Goal: Navigation & Orientation: Find specific page/section

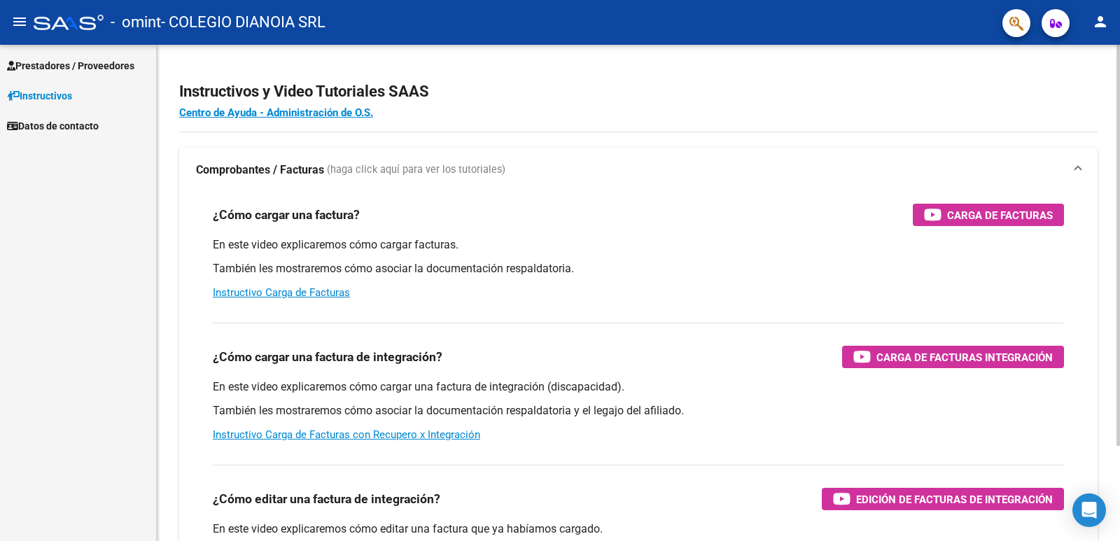
scroll to position [118, 0]
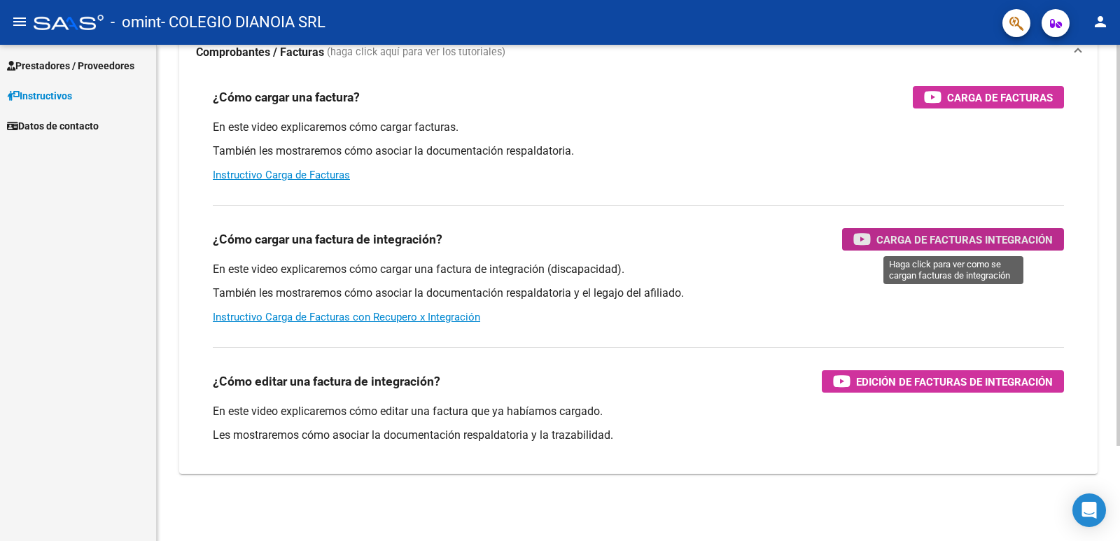
click at [940, 236] on span "Carga de Facturas Integración" at bounding box center [964, 239] width 176 height 17
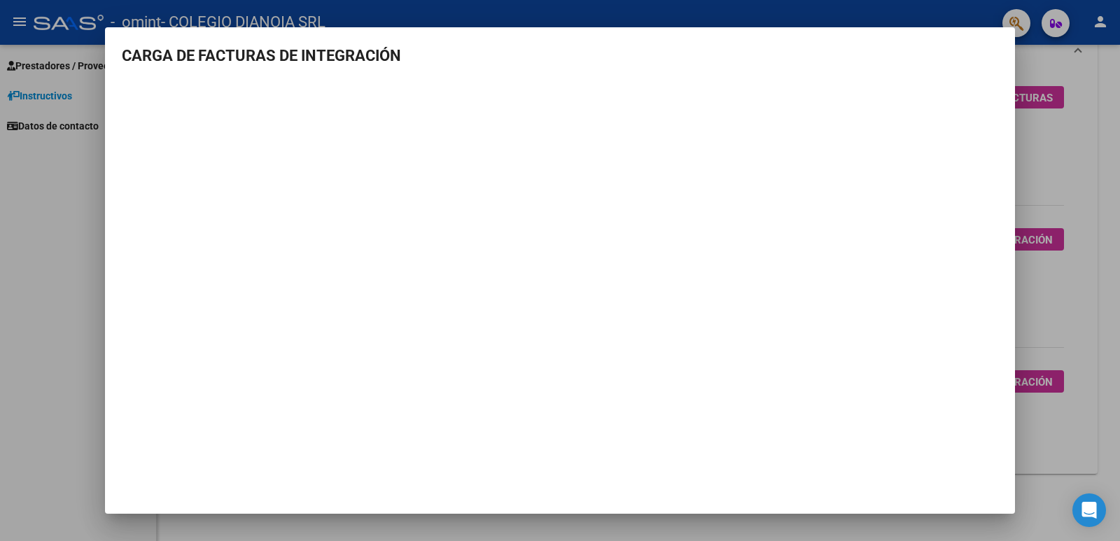
click at [1077, 49] on div at bounding box center [560, 270] width 1120 height 541
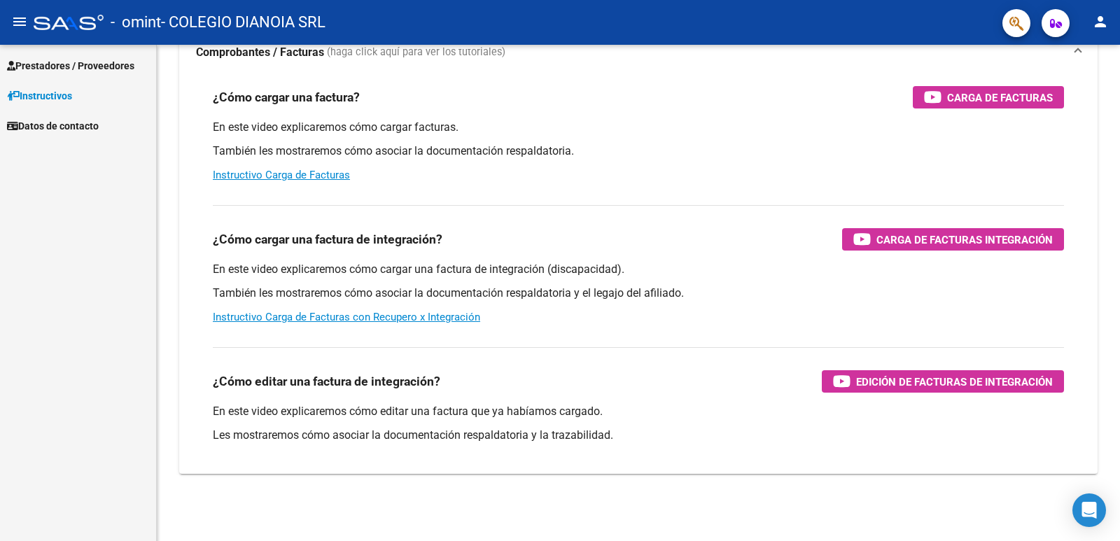
click at [1102, 22] on mat-icon "person" at bounding box center [1100, 21] width 17 height 17
click at [946, 52] on div at bounding box center [560, 270] width 1120 height 541
click at [57, 64] on span "Prestadores / Proveedores" at bounding box center [70, 65] width 127 height 15
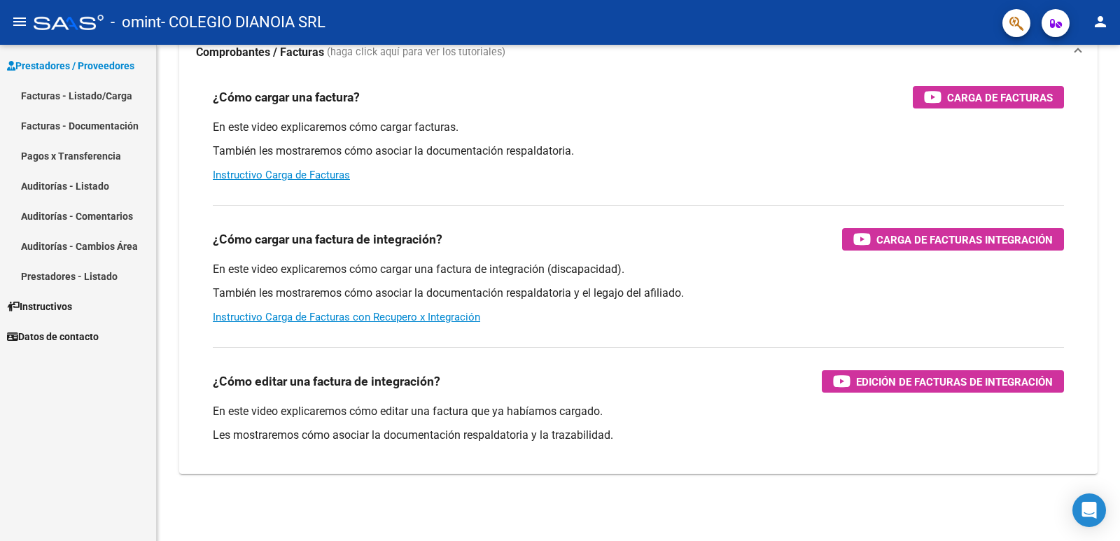
click at [88, 92] on link "Facturas - Listado/Carga" at bounding box center [78, 95] width 156 height 30
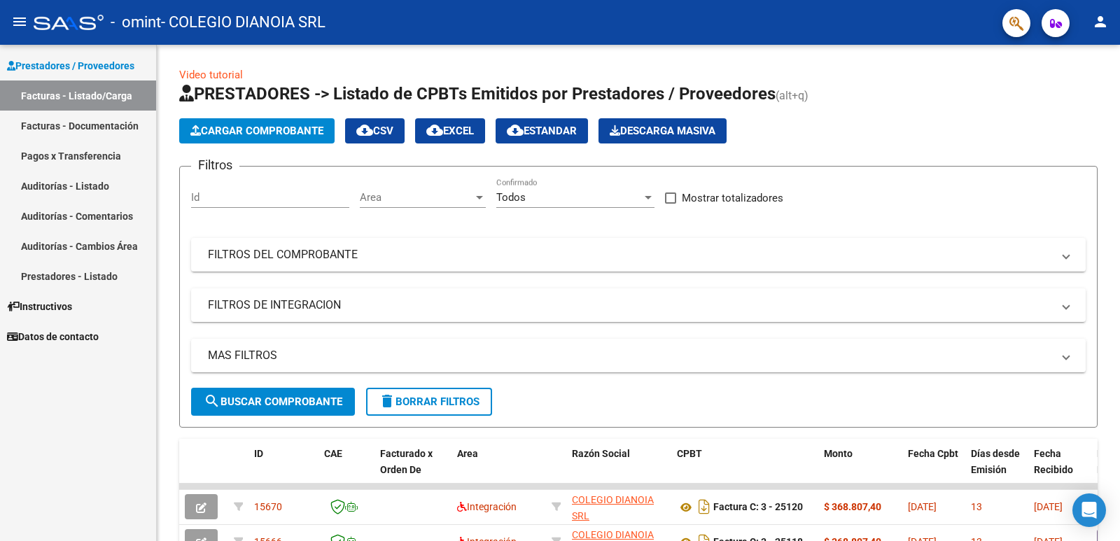
click at [62, 152] on link "Pagos x Transferencia" at bounding box center [78, 156] width 156 height 30
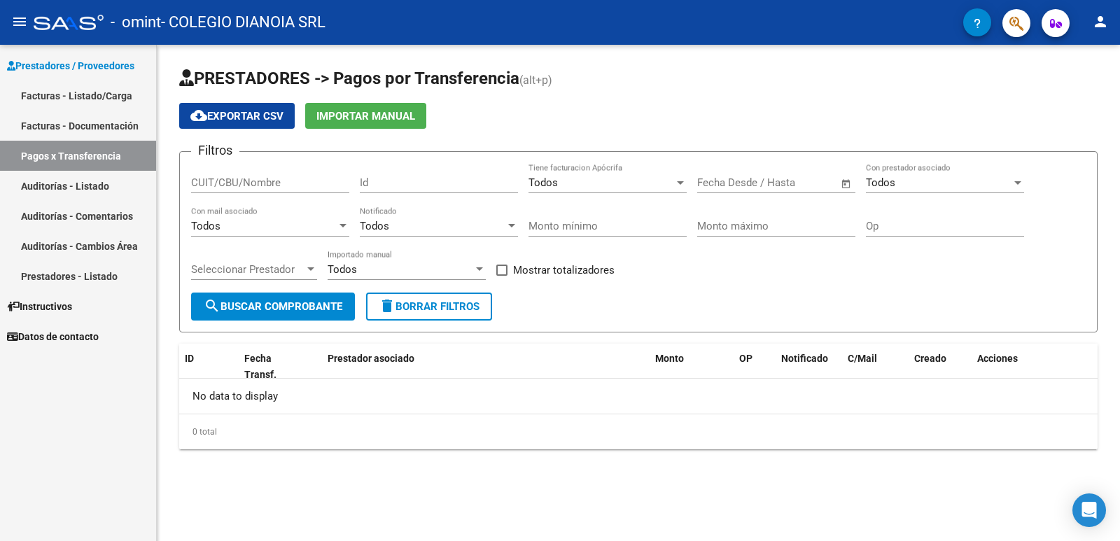
click at [58, 185] on link "Auditorías - Listado" at bounding box center [78, 186] width 156 height 30
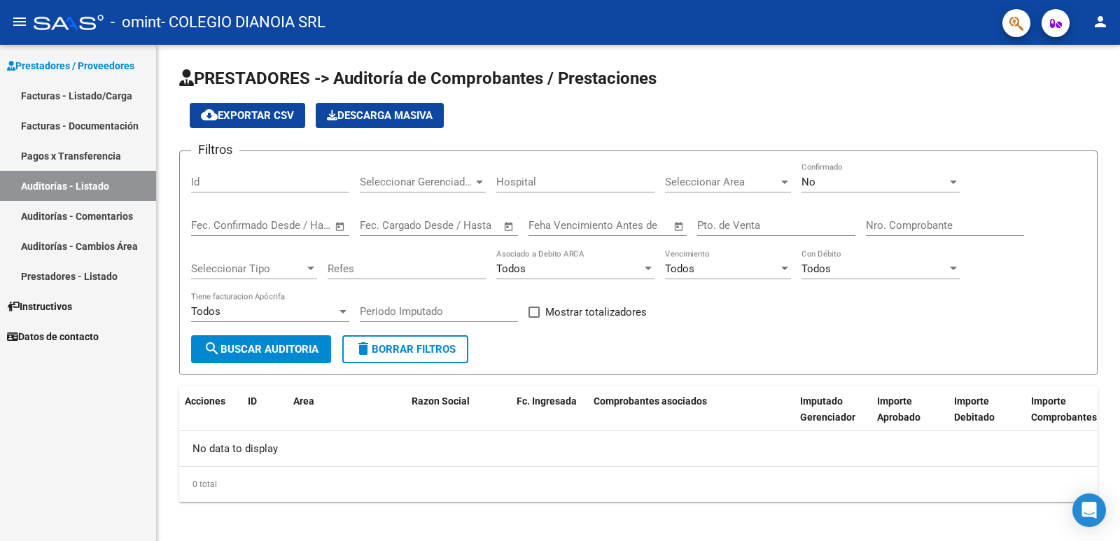
click at [51, 213] on link "Auditorías - Comentarios" at bounding box center [78, 216] width 156 height 30
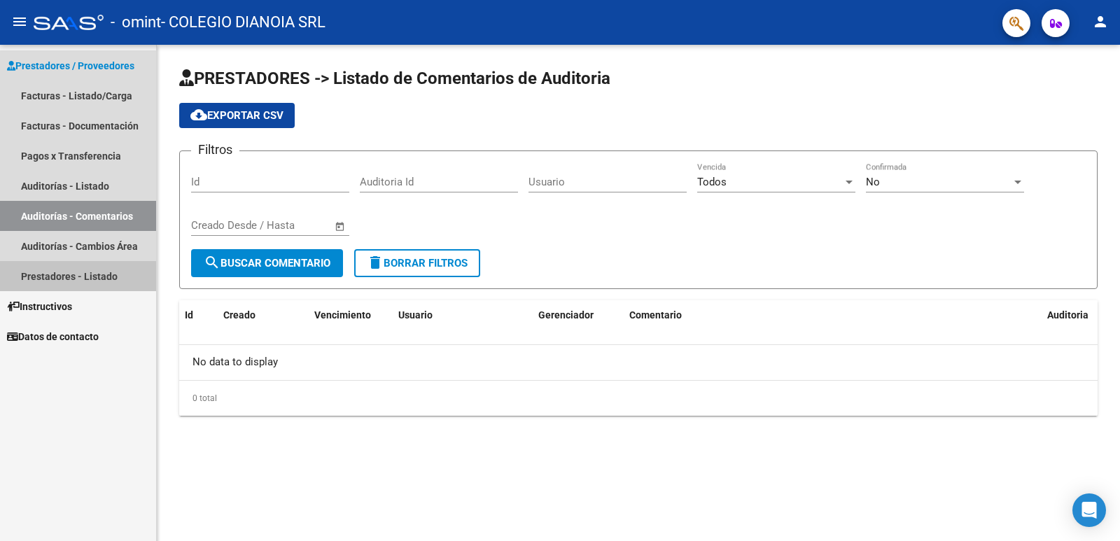
click at [56, 278] on link "Prestadores - Listado" at bounding box center [78, 276] width 156 height 30
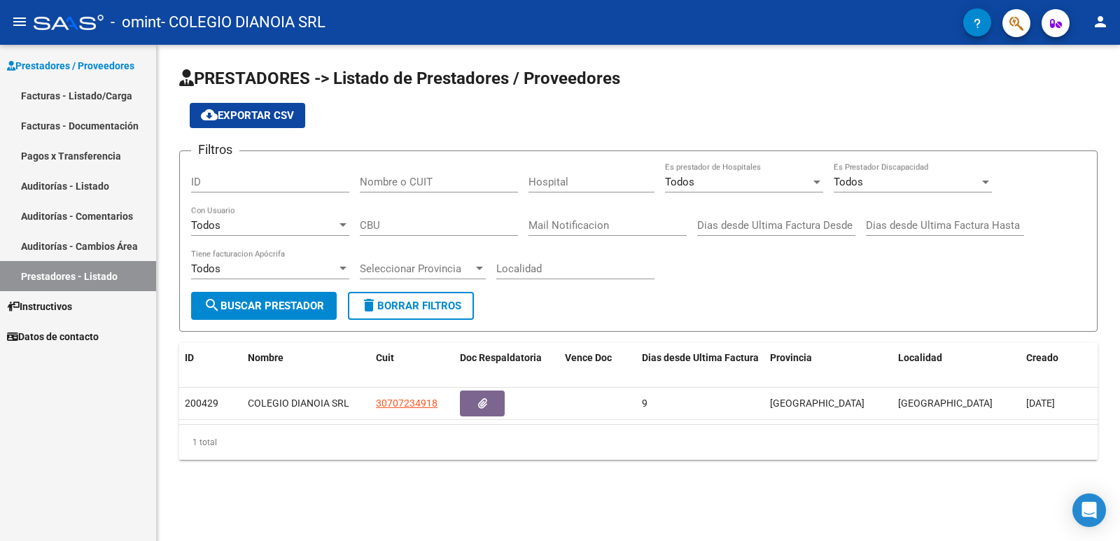
click at [68, 138] on link "Facturas - Documentación" at bounding box center [78, 126] width 156 height 30
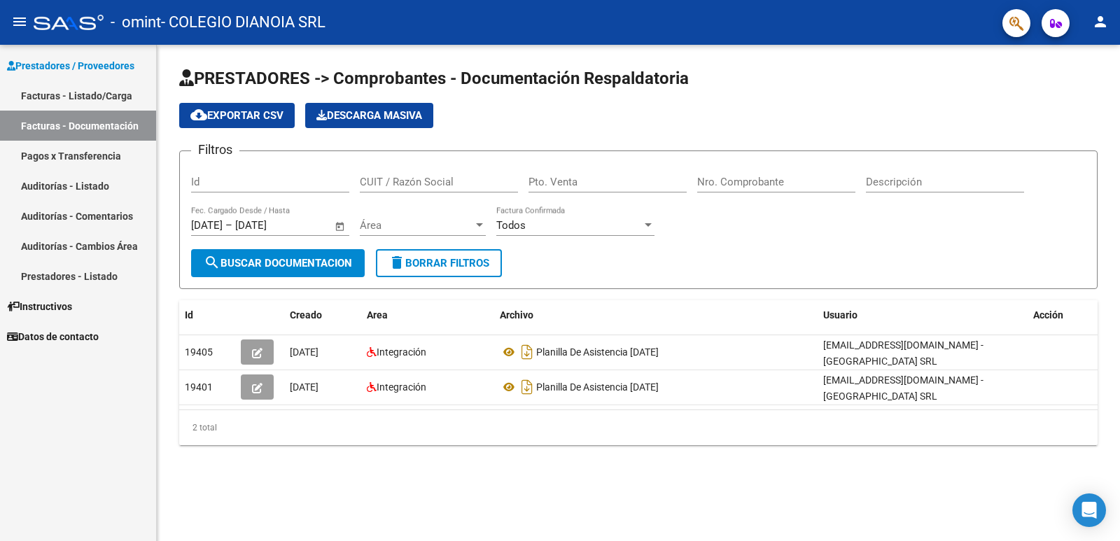
click at [1097, 23] on mat-icon "person" at bounding box center [1100, 21] width 17 height 17
click at [1072, 92] on button "exit_to_app Salir" at bounding box center [1071, 93] width 85 height 34
